Goal: Use online tool/utility: Utilize a website feature to perform a specific function

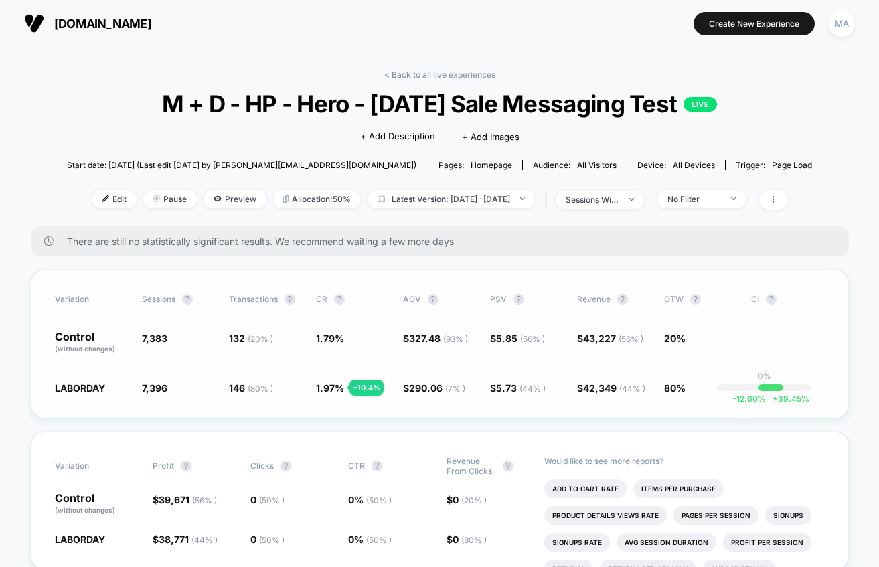
scroll to position [173, 0]
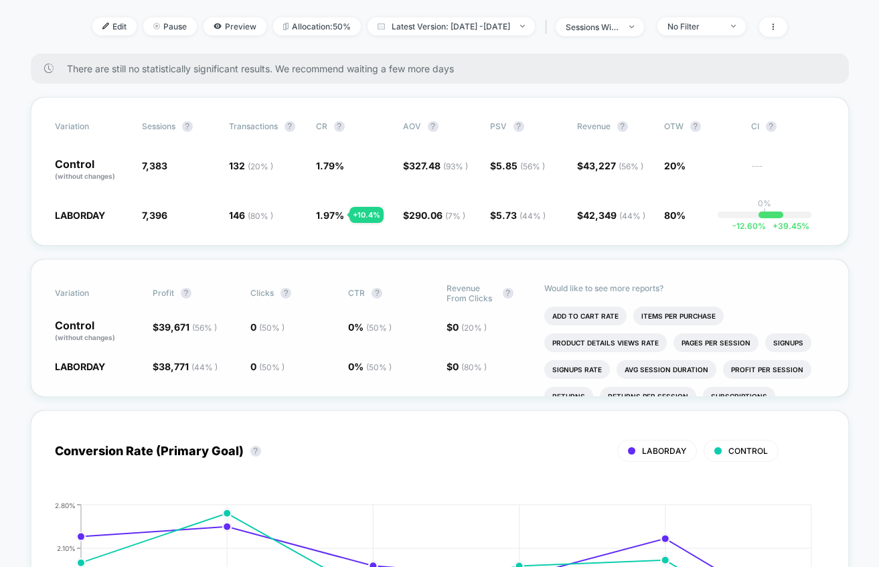
click at [731, 289] on p "Would like to see more reports?" at bounding box center [685, 288] width 281 height 10
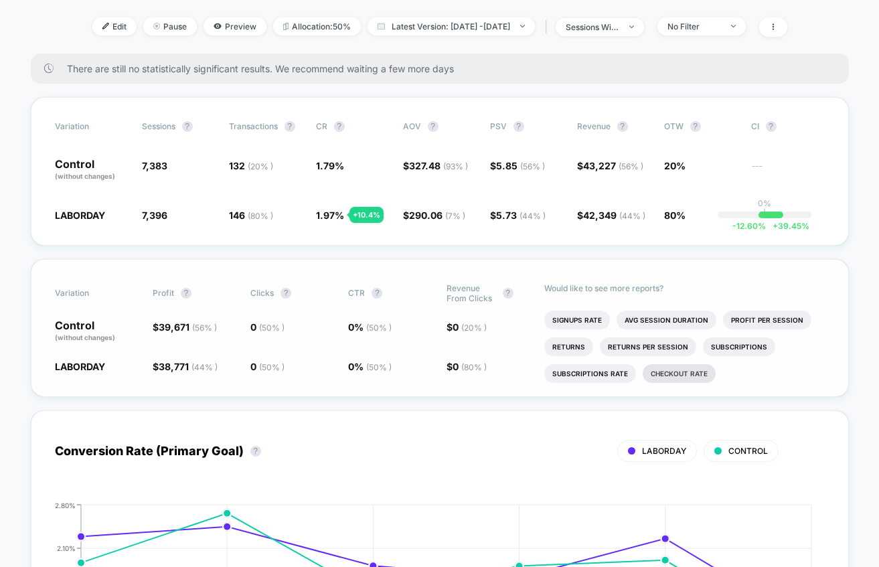
scroll to position [0, 0]
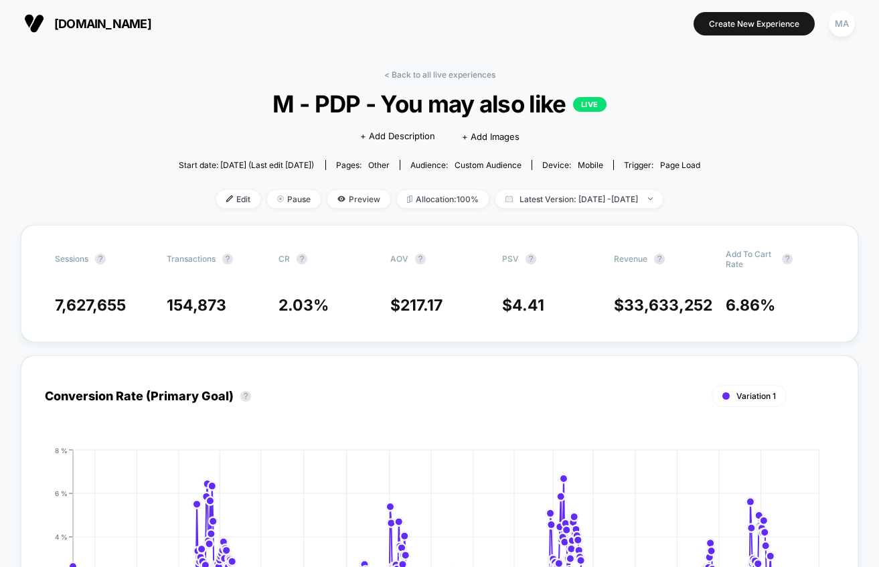
scroll to position [673, 0]
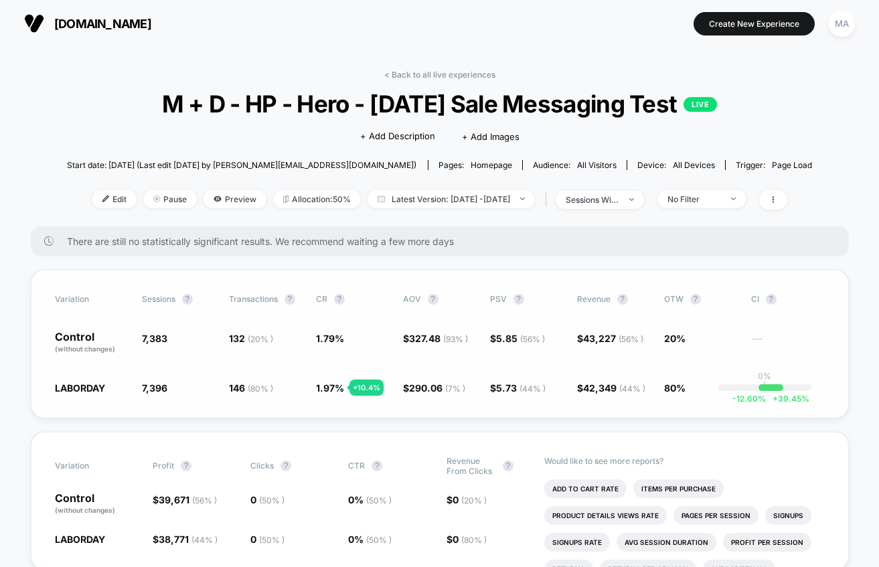
scroll to position [173, 0]
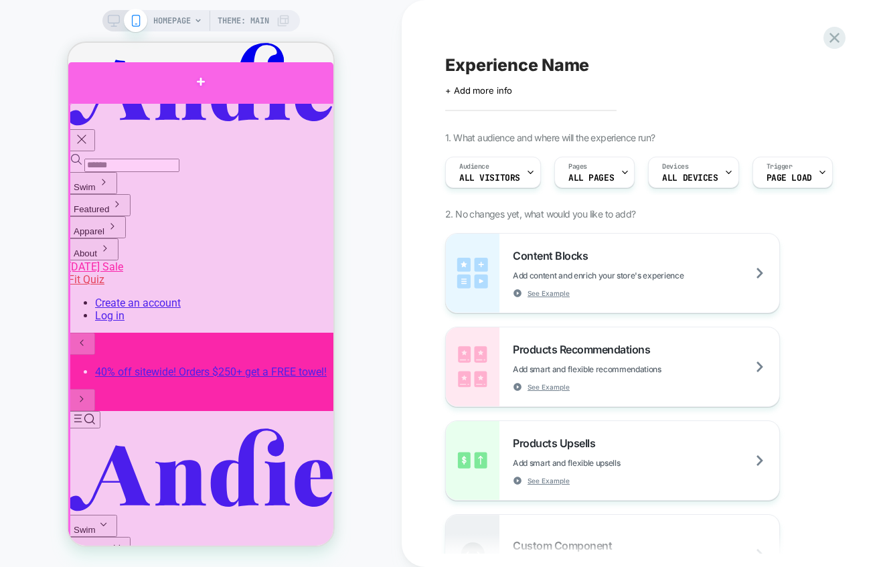
click at [203, 92] on div at bounding box center [200, 82] width 265 height 40
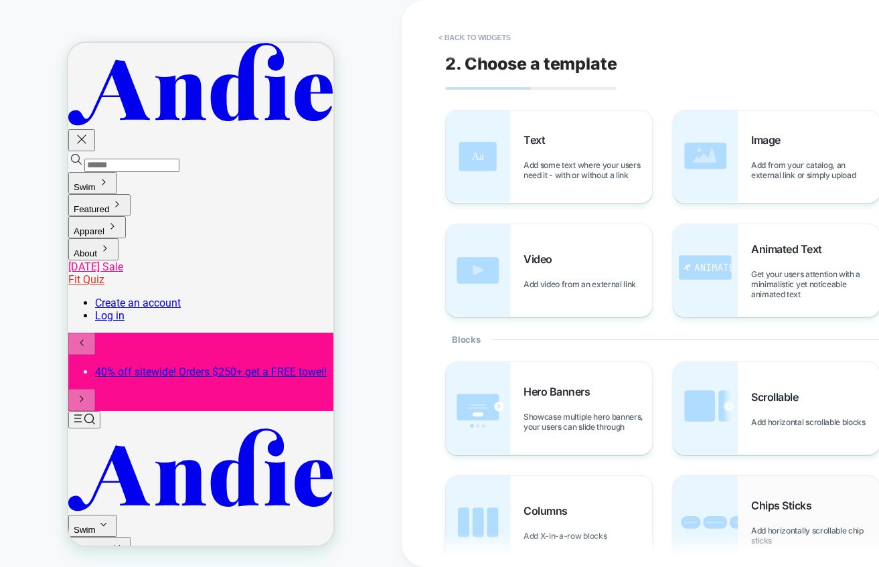
click at [768, 524] on div "Chips Sticks Add horizontally scrollable chip sticks" at bounding box center [816, 522] width 129 height 47
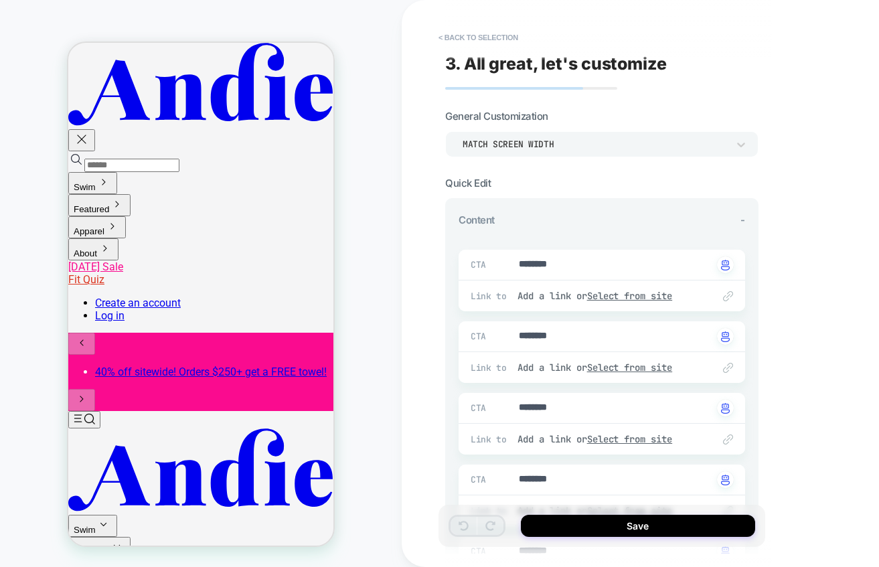
type textarea "*"
click at [468, 35] on button "< Back to selection" at bounding box center [478, 37] width 93 height 21
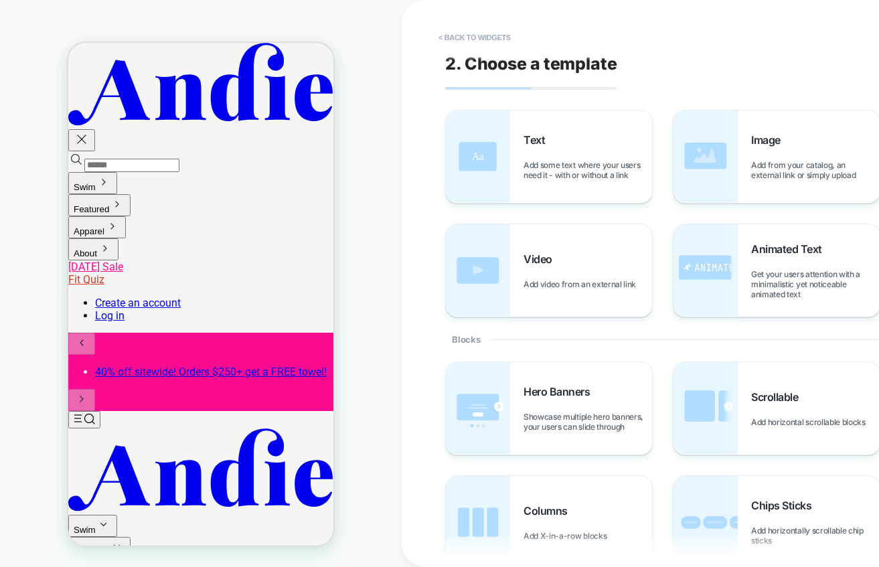
click at [468, 35] on button "< Back to widgets" at bounding box center [475, 37] width 86 height 21
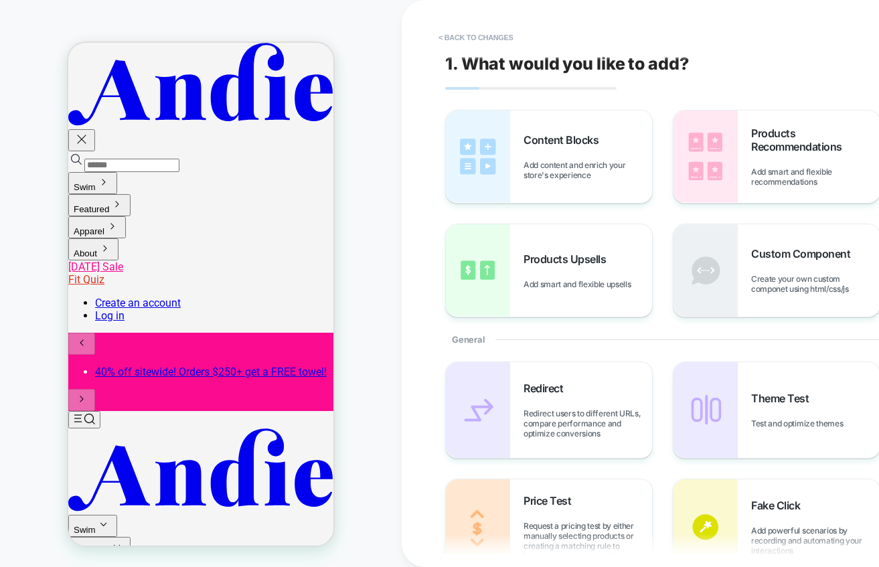
click at [468, 35] on button "< Back to changes" at bounding box center [476, 37] width 88 height 21
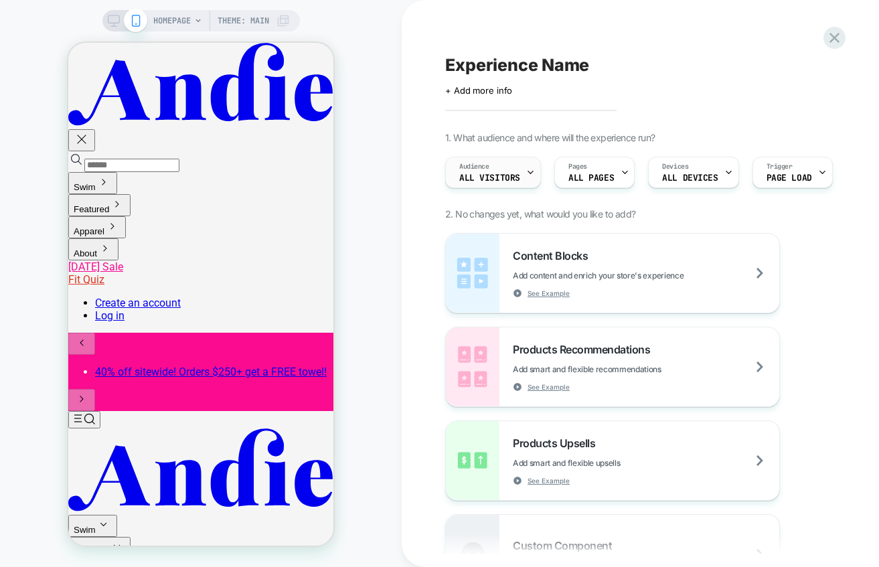
click at [509, 177] on span "All Visitors" at bounding box center [489, 177] width 61 height 9
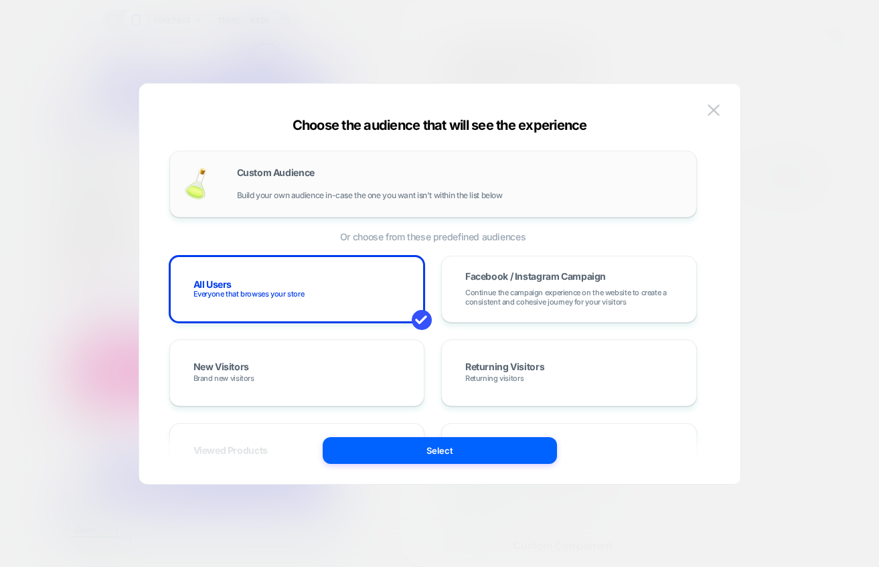
click at [449, 178] on div "Custom Audience Build your own audience in-case the one you want isn't within t…" at bounding box center [460, 184] width 446 height 32
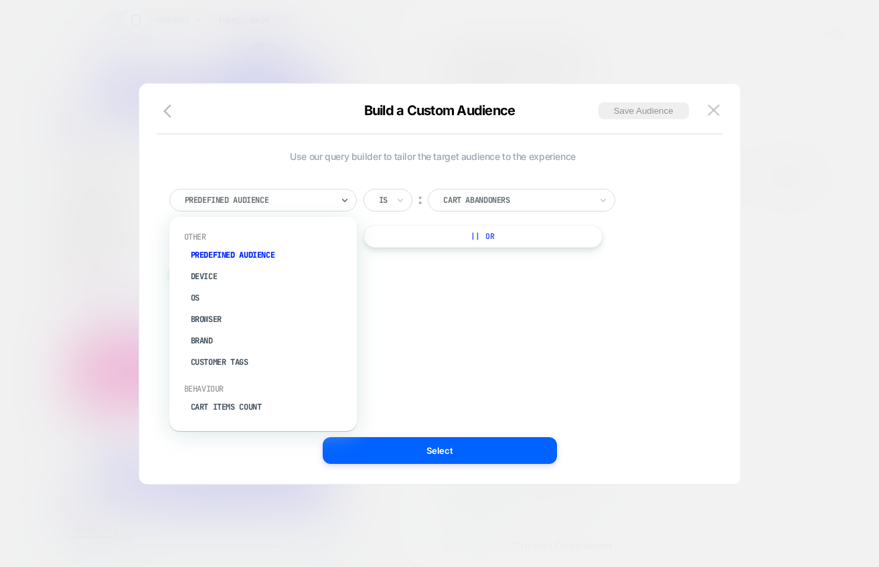
click at [332, 202] on div at bounding box center [258, 200] width 147 height 12
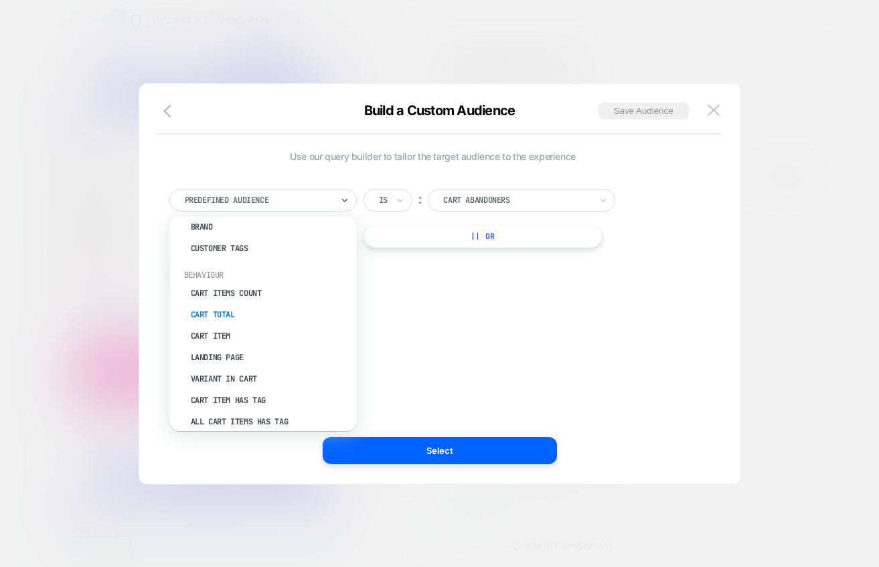
scroll to position [80, 0]
